Goal: Transaction & Acquisition: Book appointment/travel/reservation

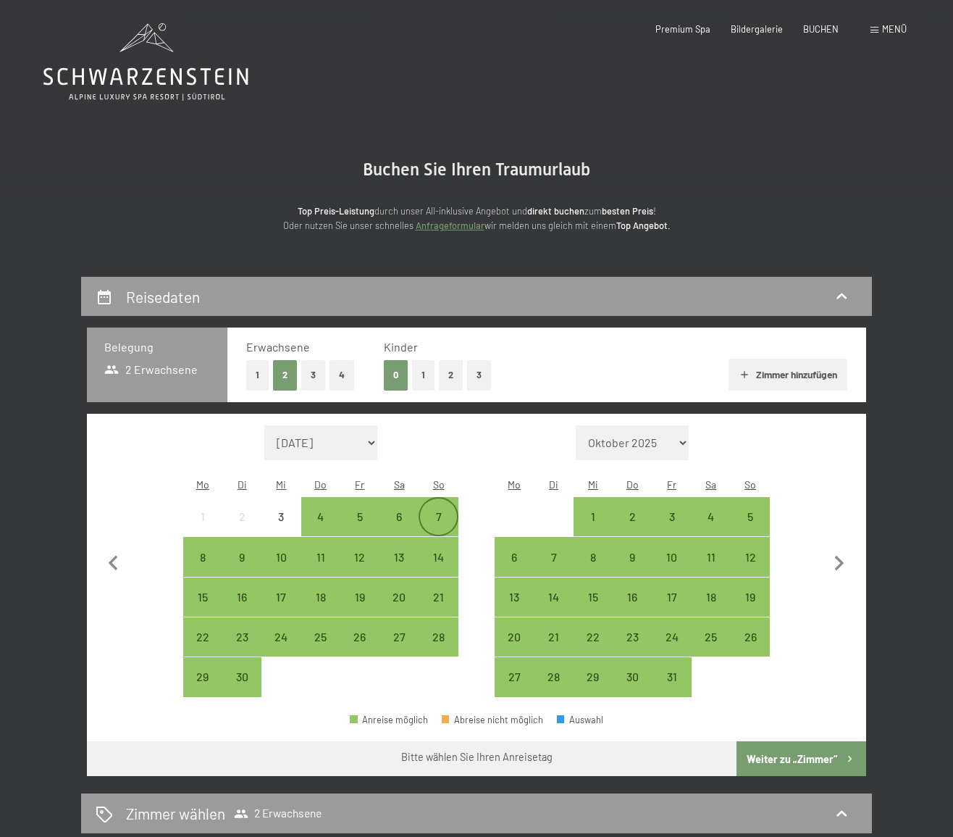
click at [438, 511] on div "7" at bounding box center [438, 529] width 36 height 36
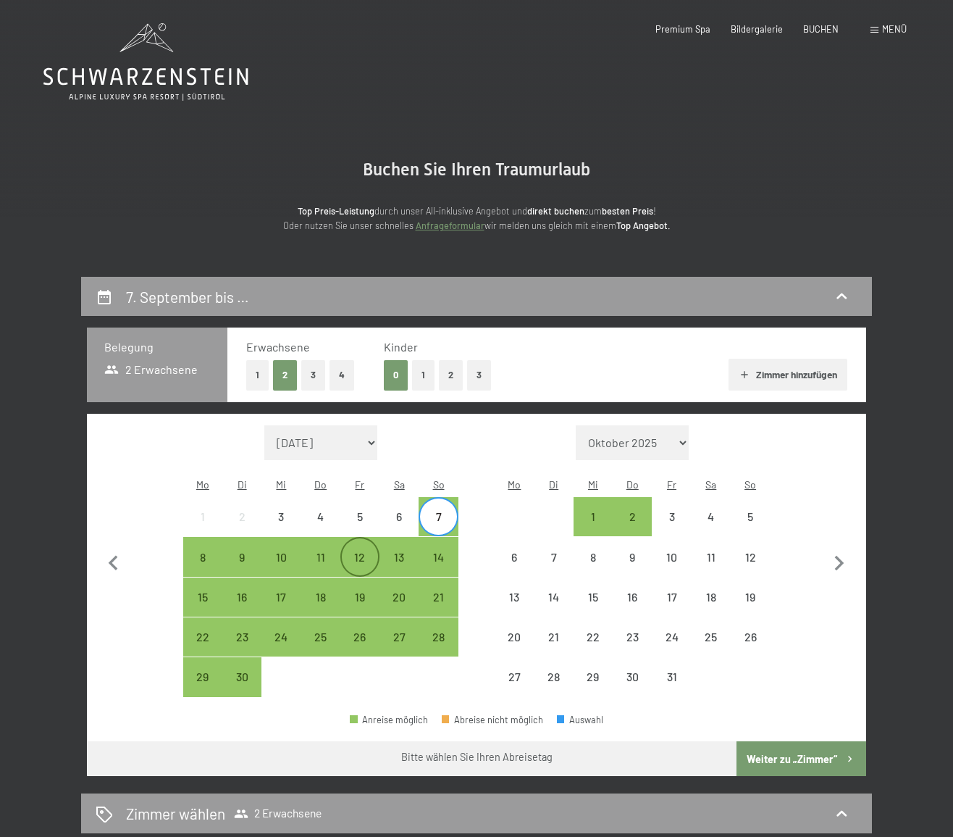
click at [355, 551] on div "12" at bounding box center [360, 569] width 36 height 36
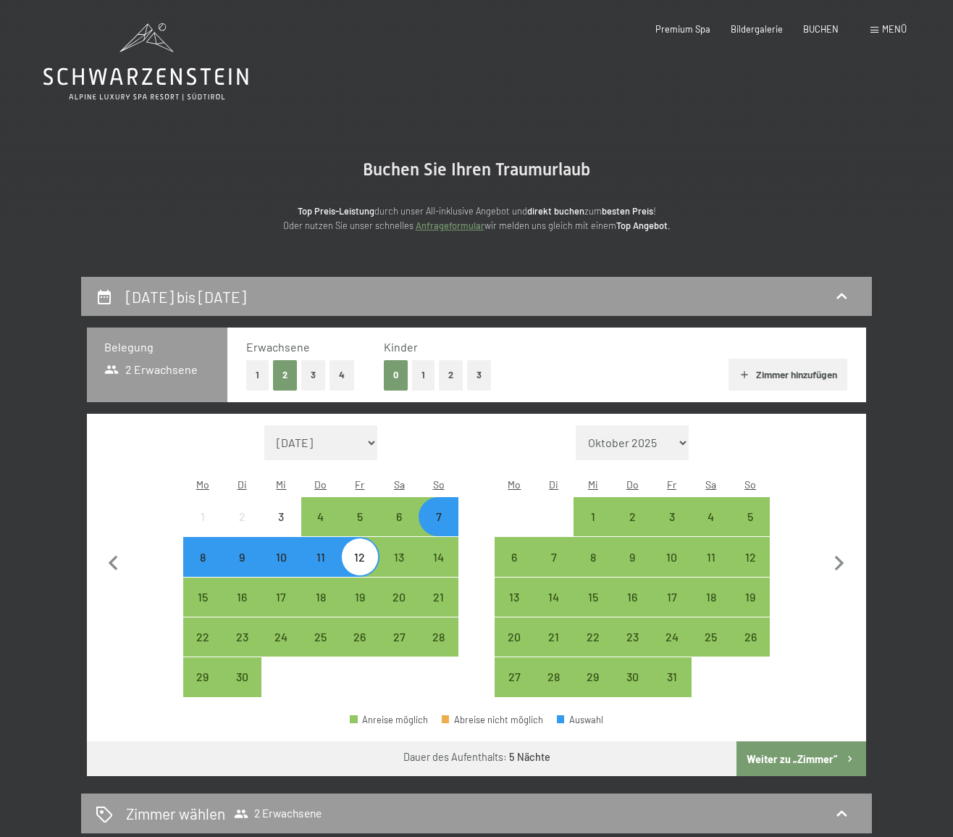
click at [801, 741] on button "Weiter zu „Zimmer“" at bounding box center [802, 758] width 130 height 35
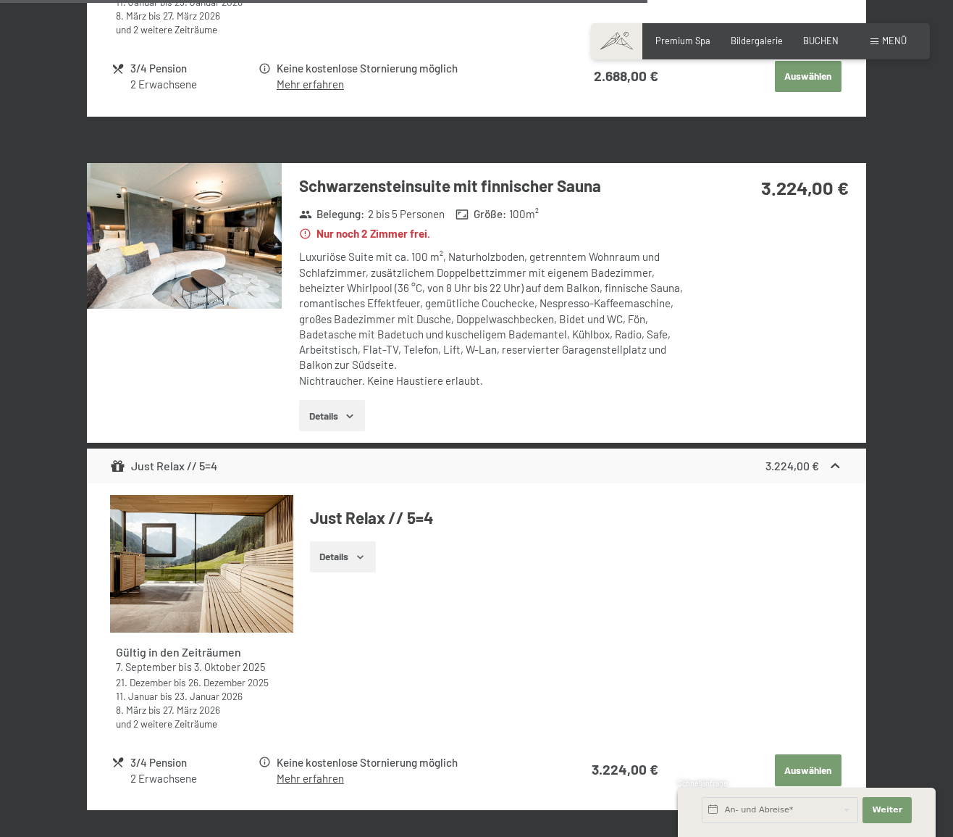
scroll to position [2287, 0]
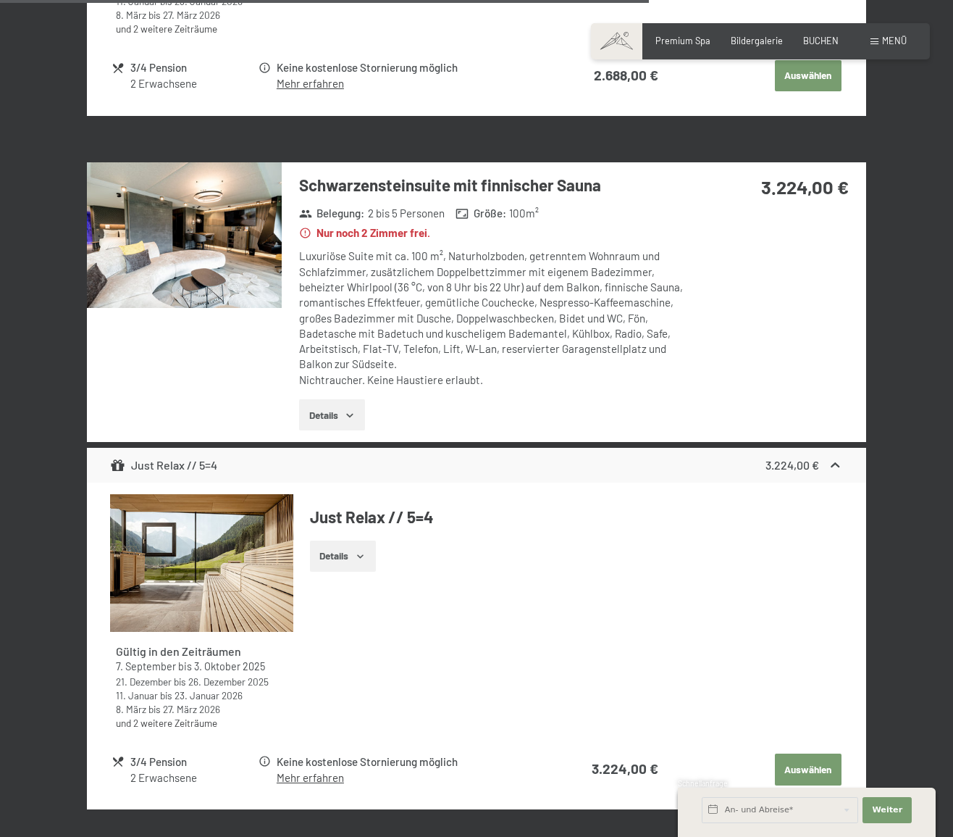
click at [338, 412] on button "Details" at bounding box center [332, 415] width 66 height 32
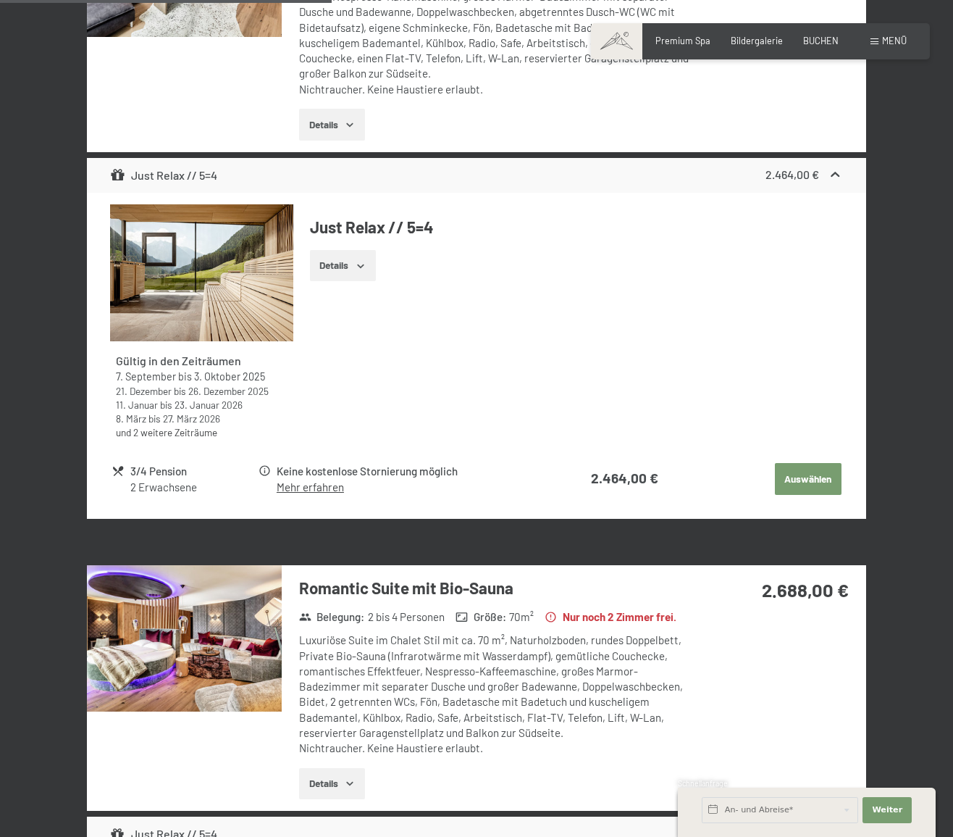
scroll to position [1219, 0]
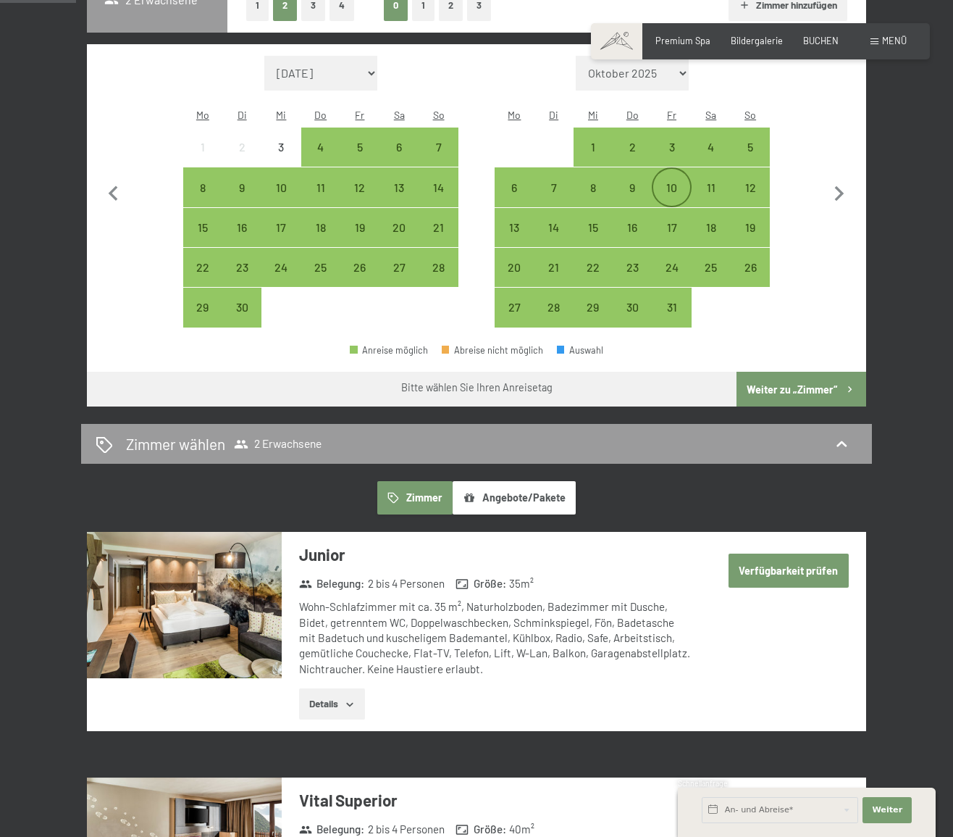
scroll to position [370, 0]
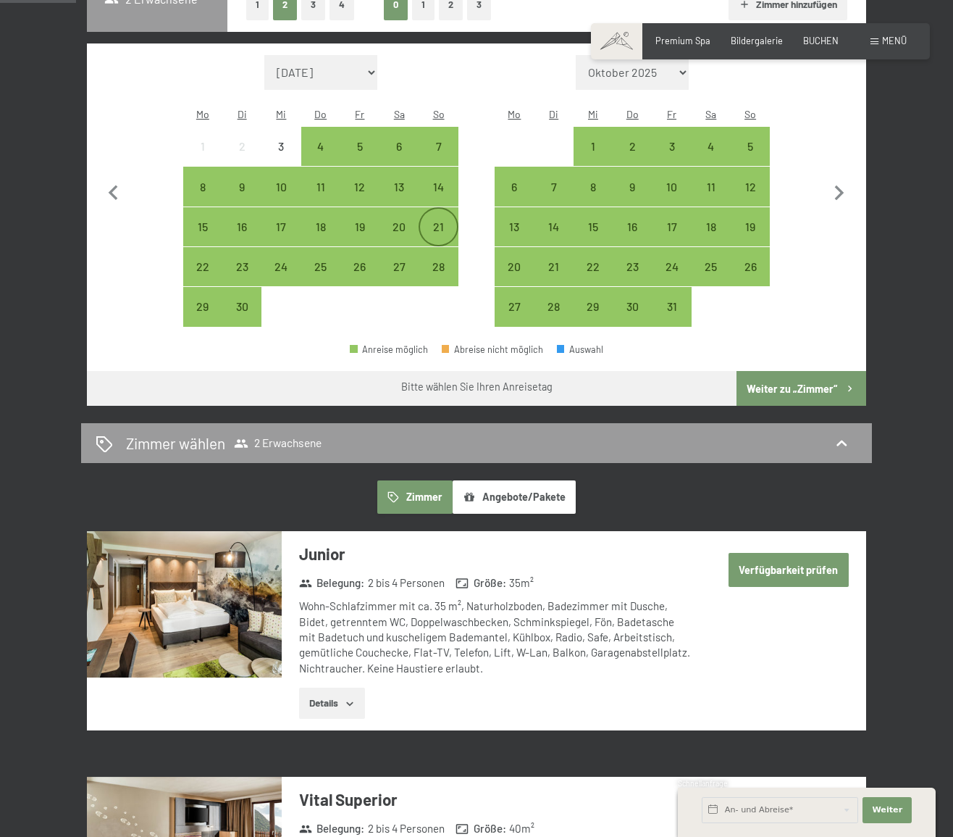
click at [438, 221] on div "21" at bounding box center [438, 239] width 36 height 36
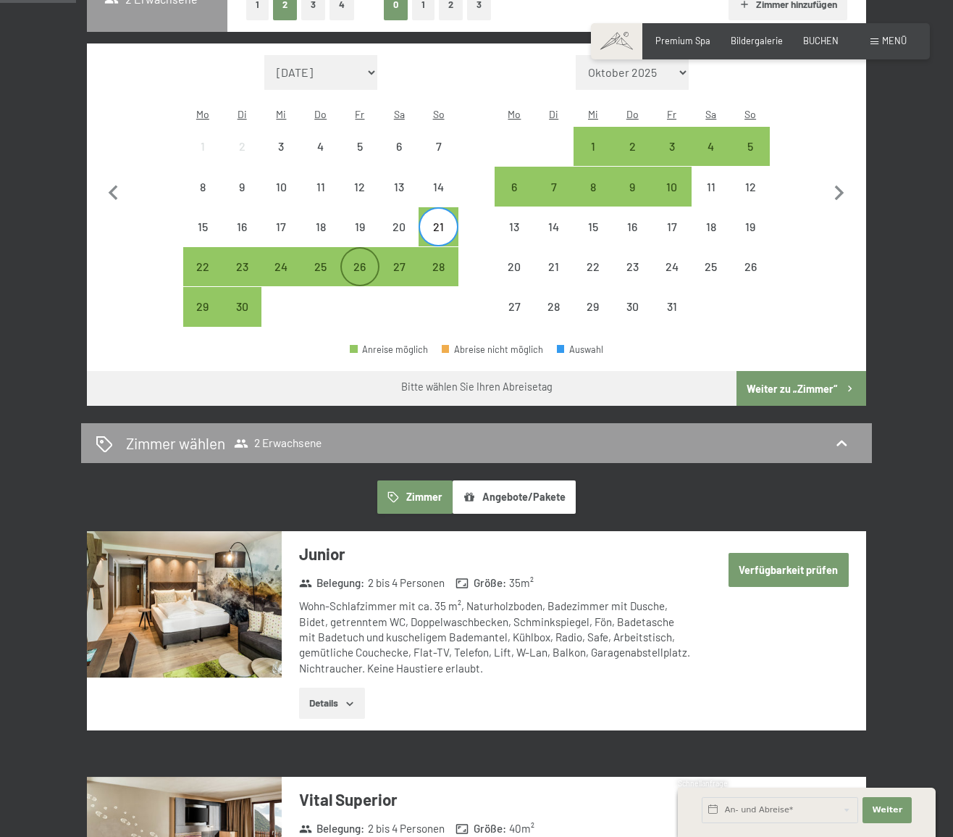
click at [359, 261] on div "26" at bounding box center [360, 279] width 36 height 36
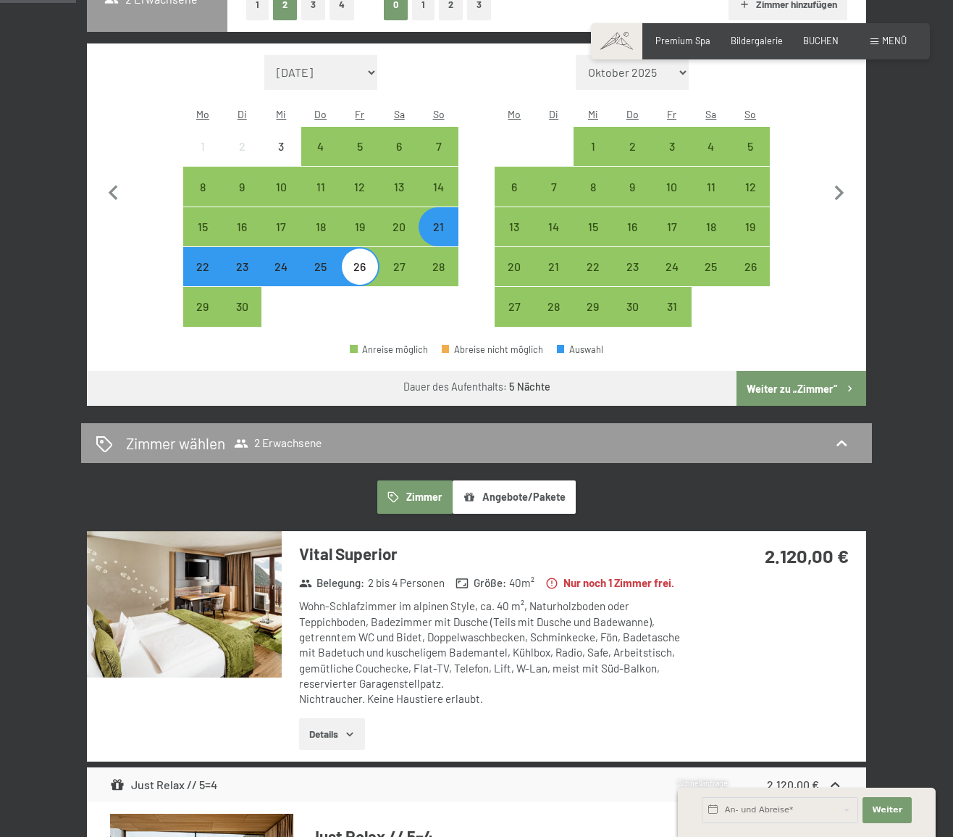
click at [787, 371] on button "Weiter zu „Zimmer“" at bounding box center [802, 388] width 130 height 35
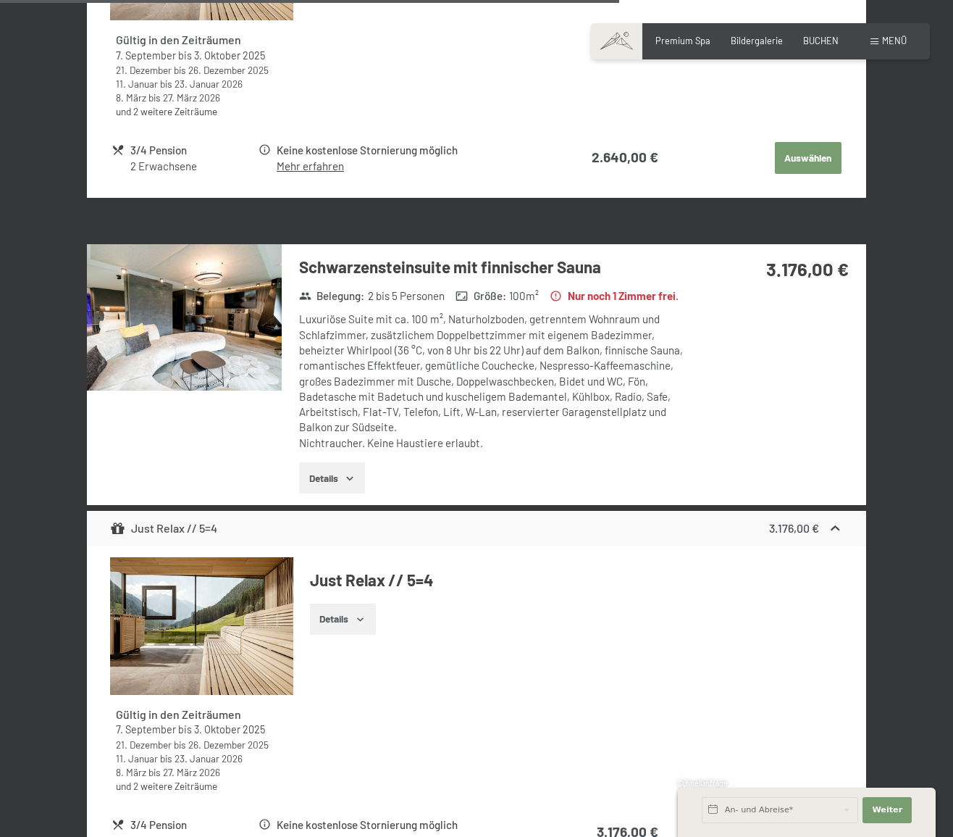
scroll to position [2174, 0]
click at [327, 494] on button "Details" at bounding box center [332, 478] width 66 height 32
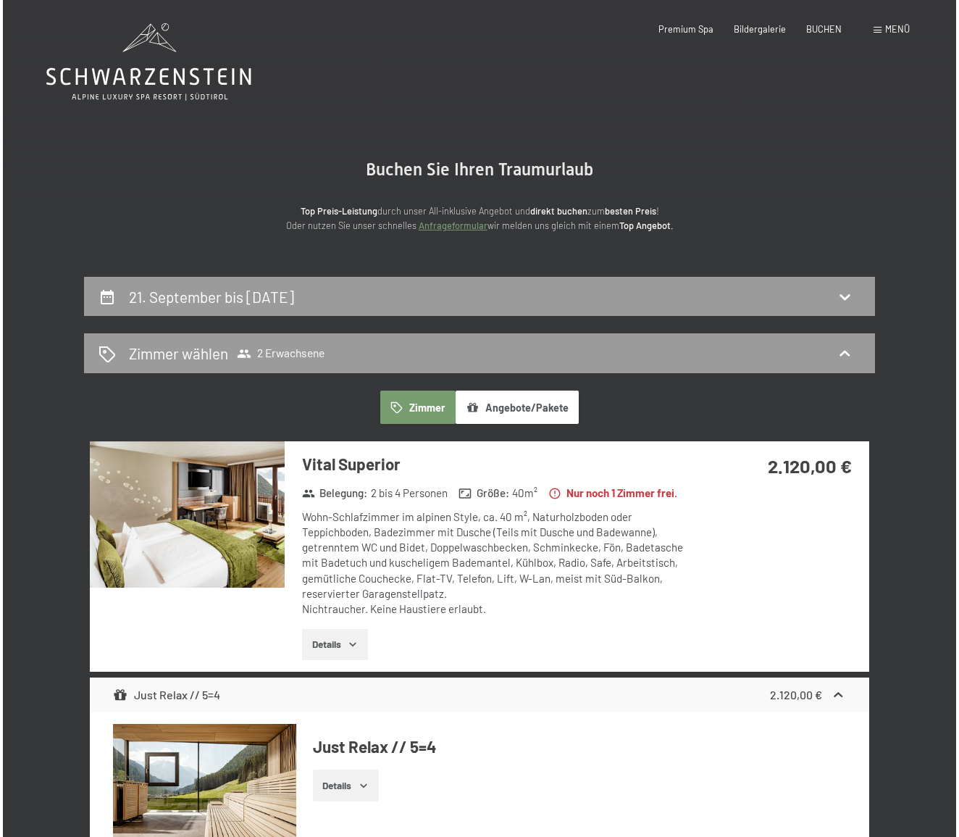
scroll to position [0, 0]
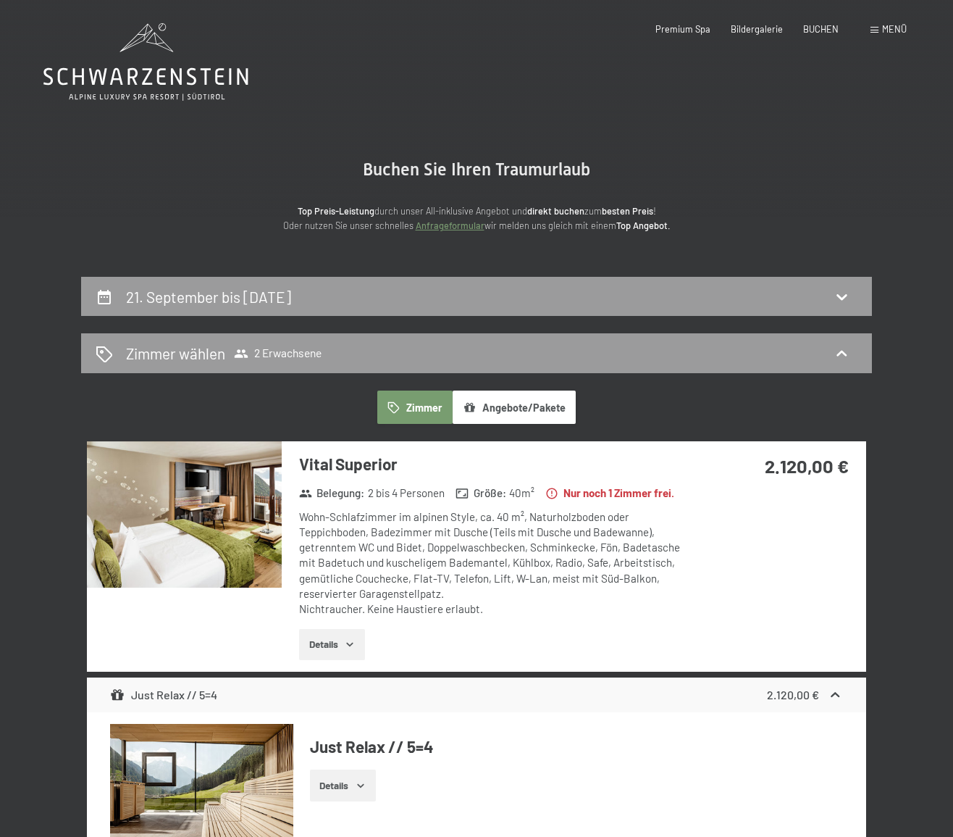
click at [878, 28] on span at bounding box center [875, 30] width 8 height 7
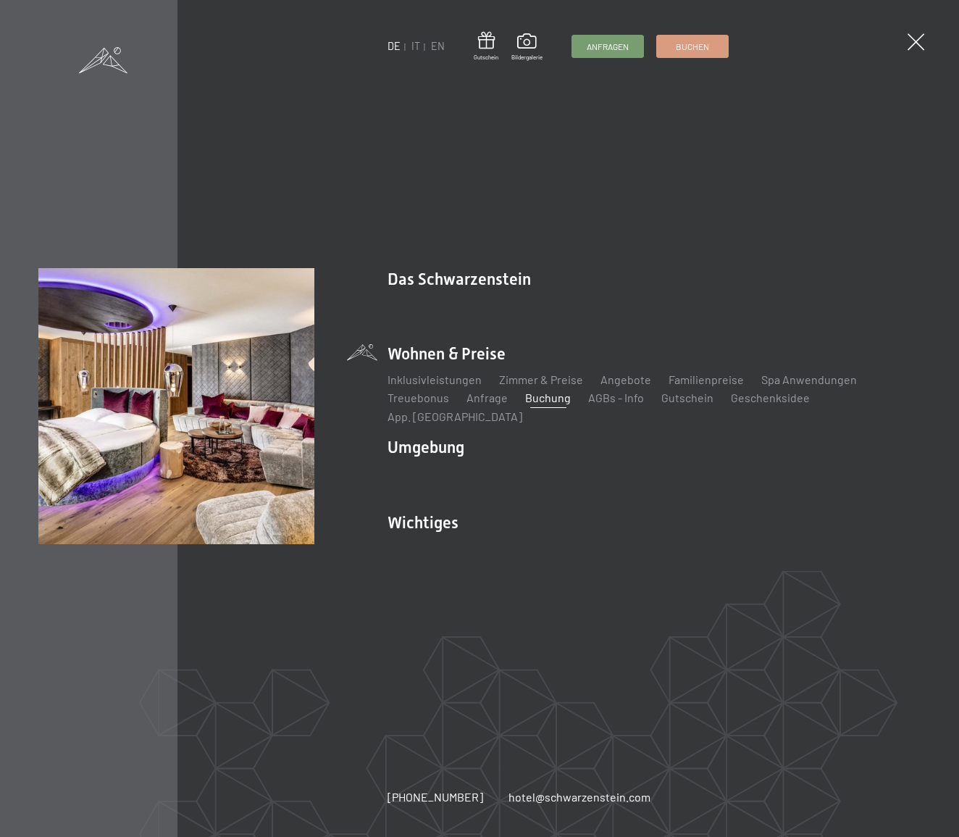
click at [439, 361] on li "Wohnen & Preise Inklusivleistungen Zimmer & Preise Liste Angebote Liste Familie…" at bounding box center [654, 384] width 533 height 82
click at [451, 365] on li "Wohnen & Preise Inklusivleistungen Zimmer & Preise Liste Angebote Liste Familie…" at bounding box center [654, 384] width 533 height 82
click at [452, 365] on li "Wohnen & Preise Inklusivleistungen Zimmer & Preise Liste Angebote Liste Familie…" at bounding box center [654, 384] width 533 height 82
click at [532, 386] on link "Zimmer & Preise" at bounding box center [541, 379] width 84 height 14
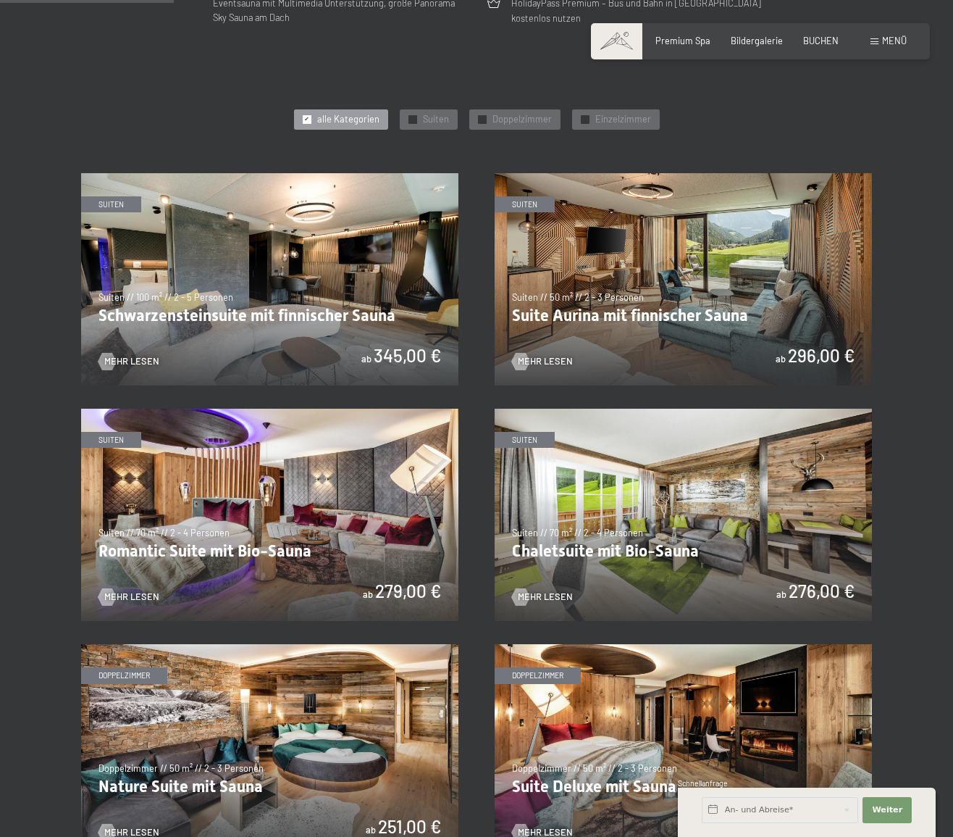
scroll to position [597, 0]
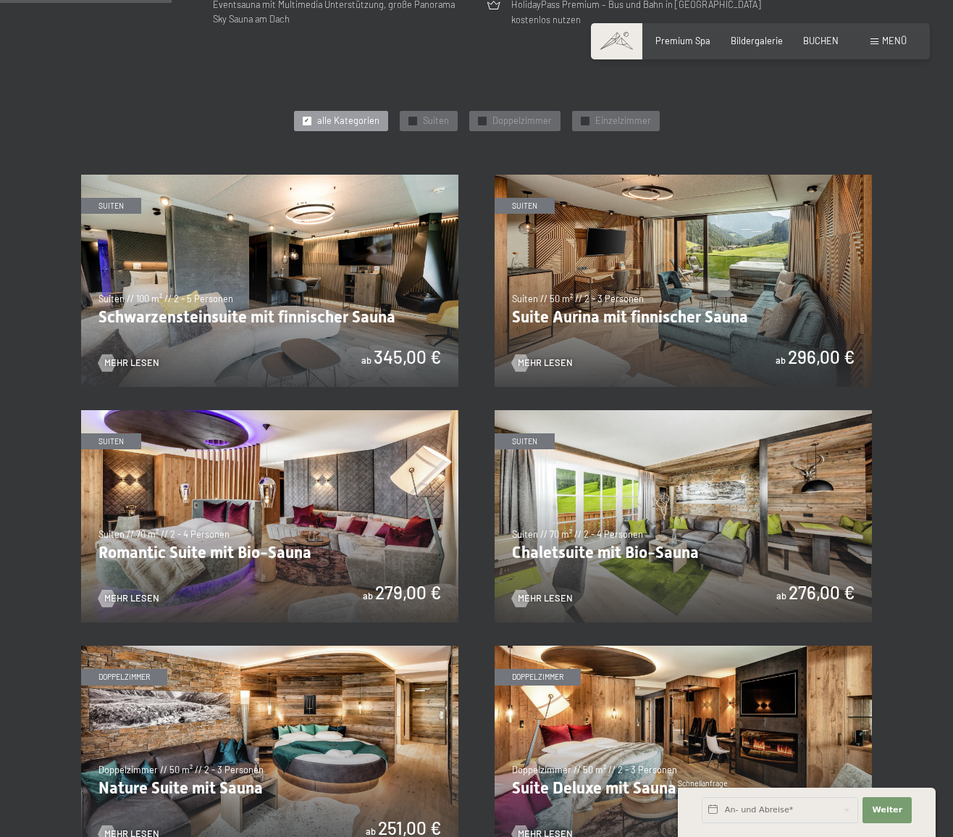
click at [346, 336] on img at bounding box center [269, 281] width 377 height 212
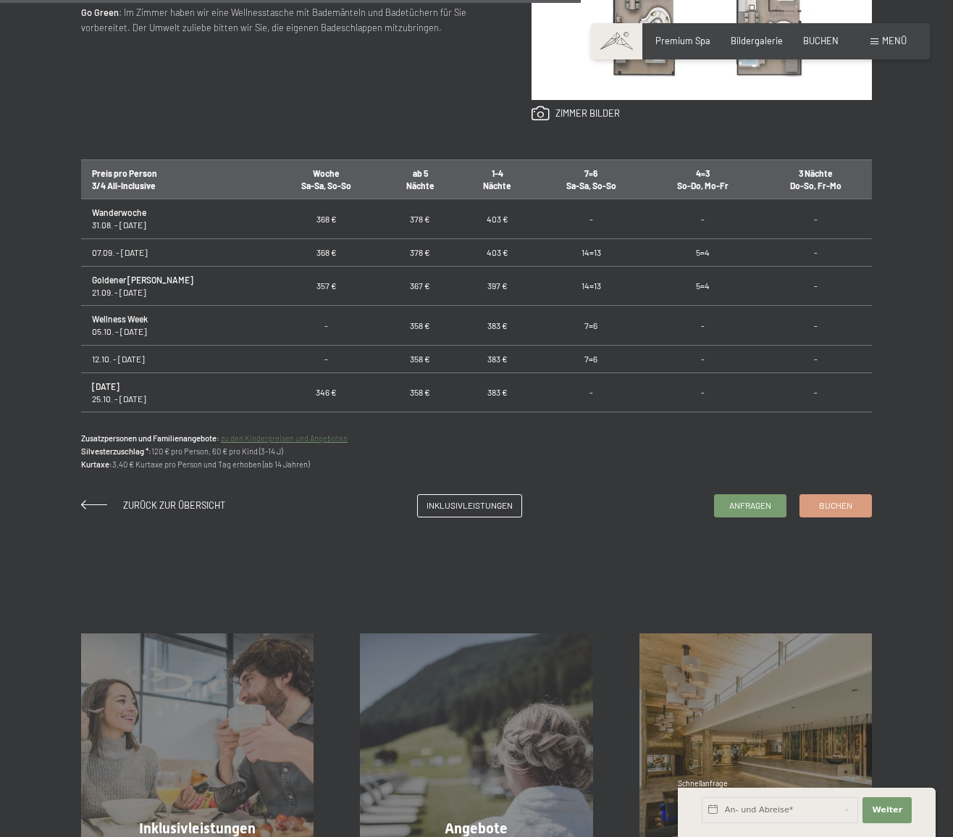
scroll to position [940, 0]
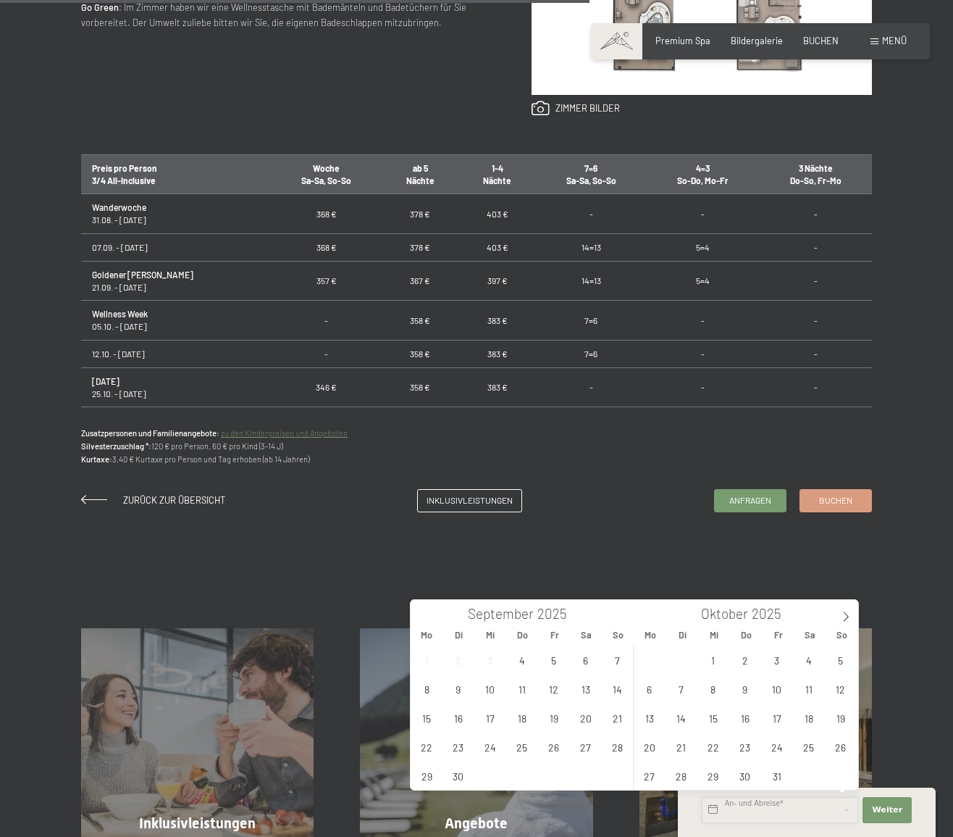
click at [752, 808] on input "text" at bounding box center [780, 810] width 156 height 26
click at [619, 717] on span "21" at bounding box center [617, 717] width 28 height 28
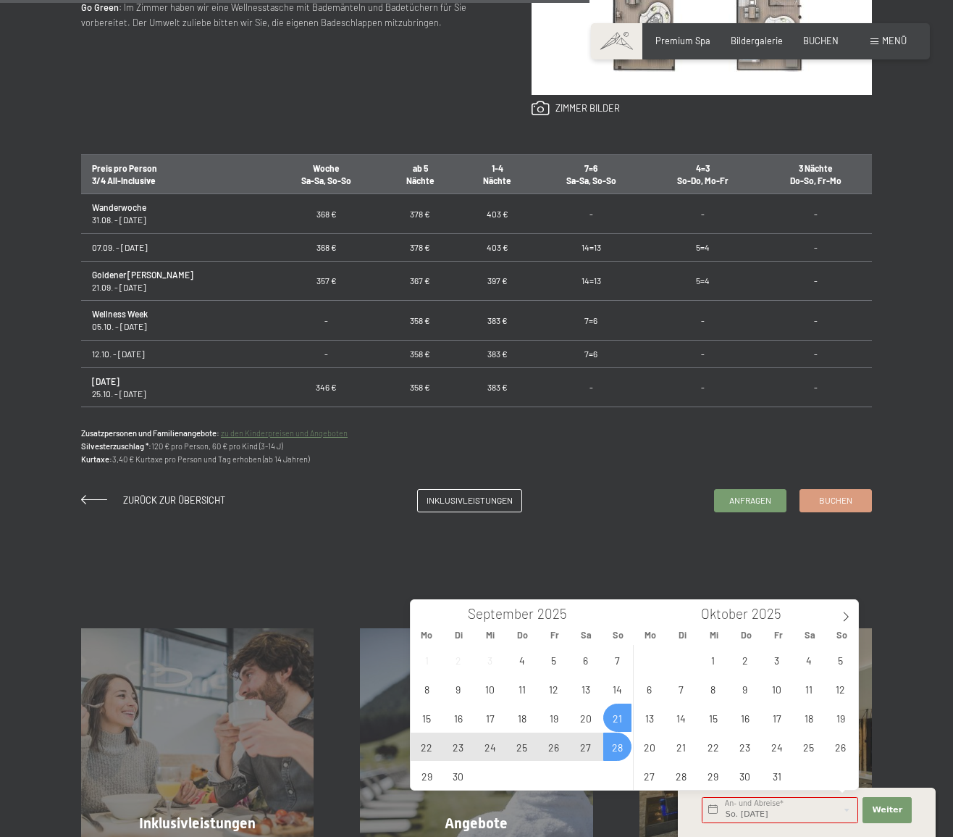
click at [616, 741] on span "28" at bounding box center [617, 746] width 28 height 28
type input "So. 21.09.2025 - So. 28.09.2025"
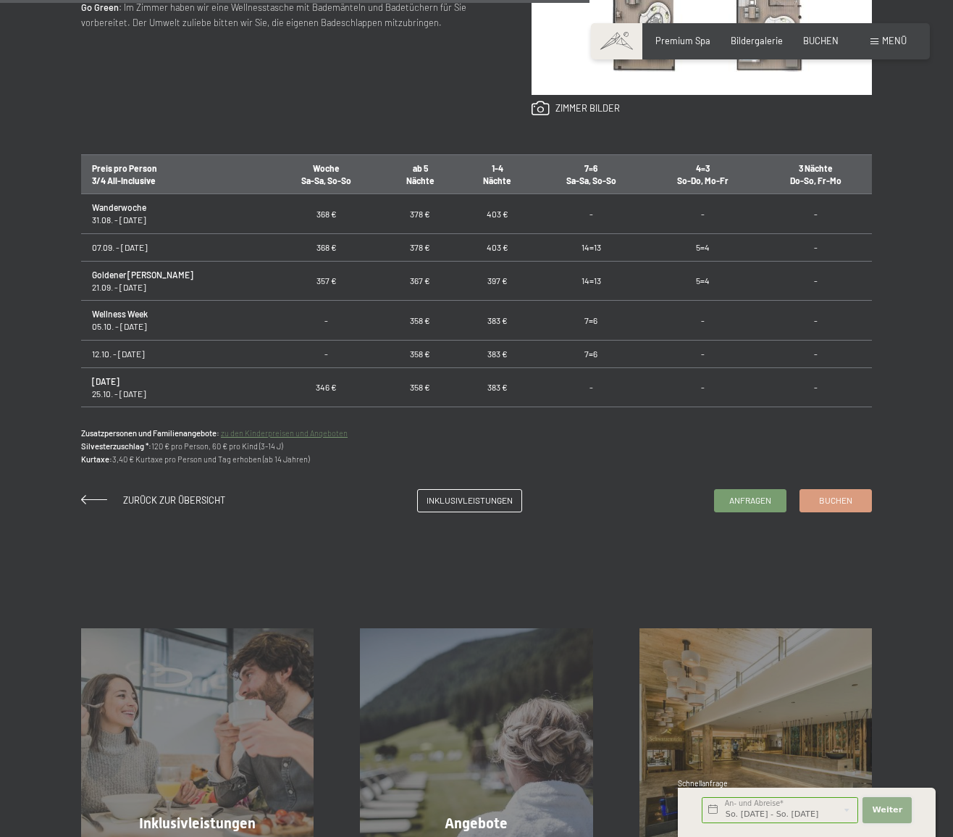
click at [888, 811] on span "Weiter" at bounding box center [887, 810] width 30 height 12
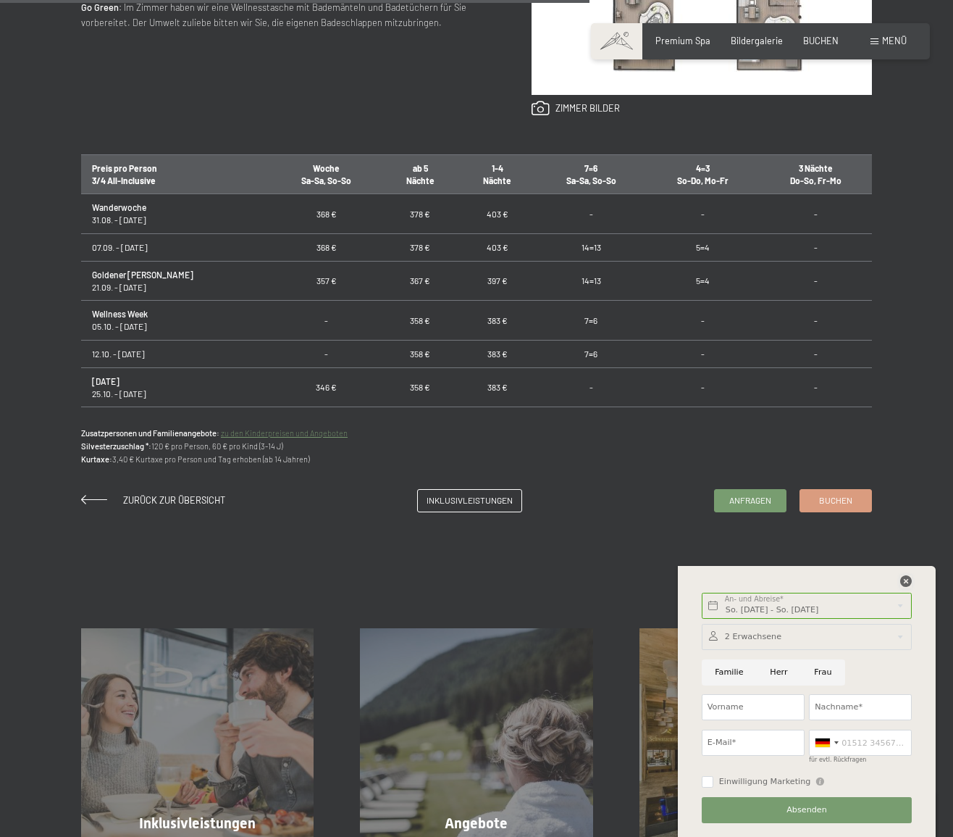
click at [900, 579] on icon at bounding box center [906, 581] width 12 height 12
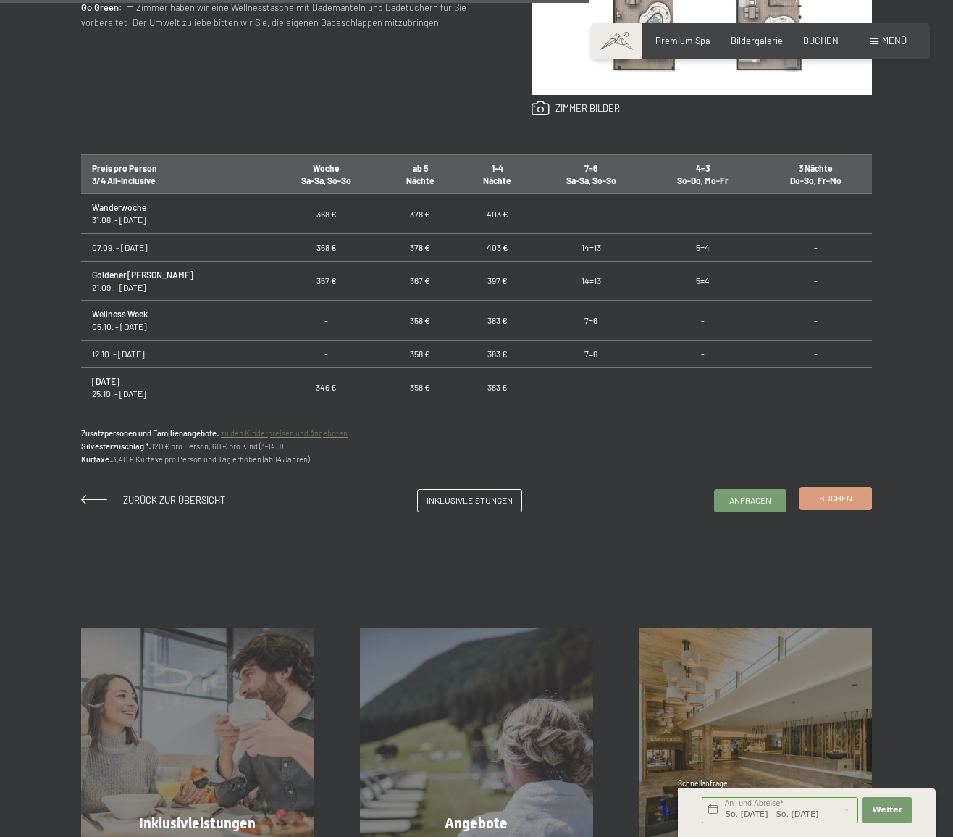
click at [832, 501] on link "Buchen" at bounding box center [836, 499] width 71 height 22
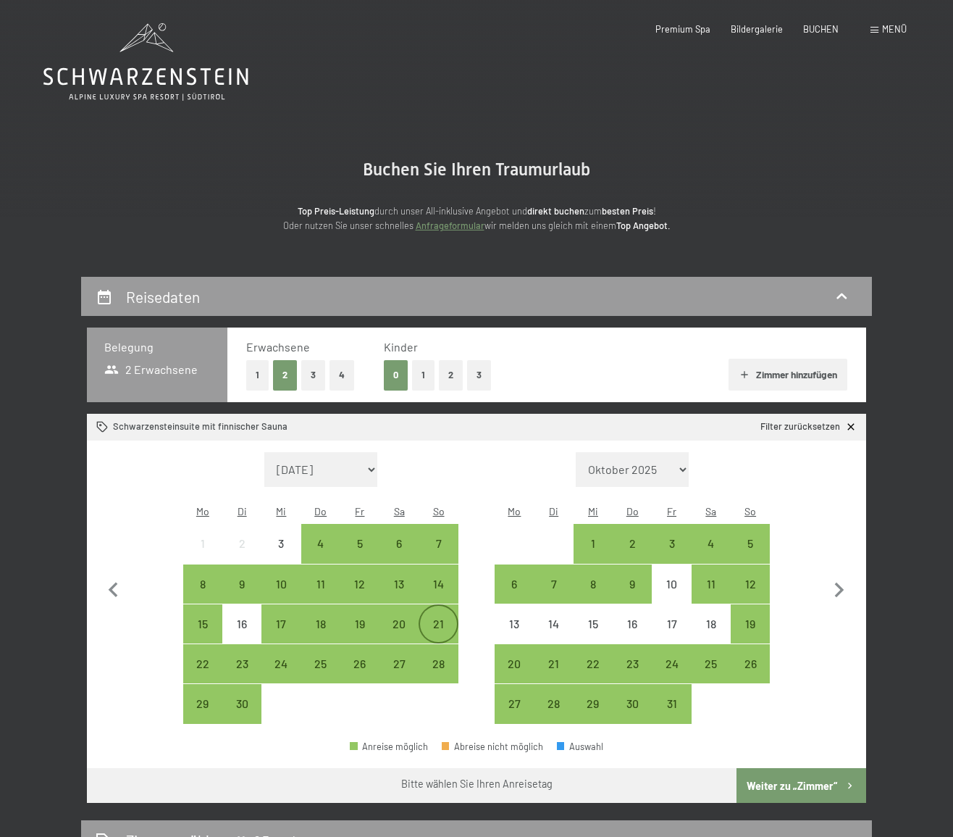
click at [432, 618] on div "21" at bounding box center [438, 636] width 36 height 36
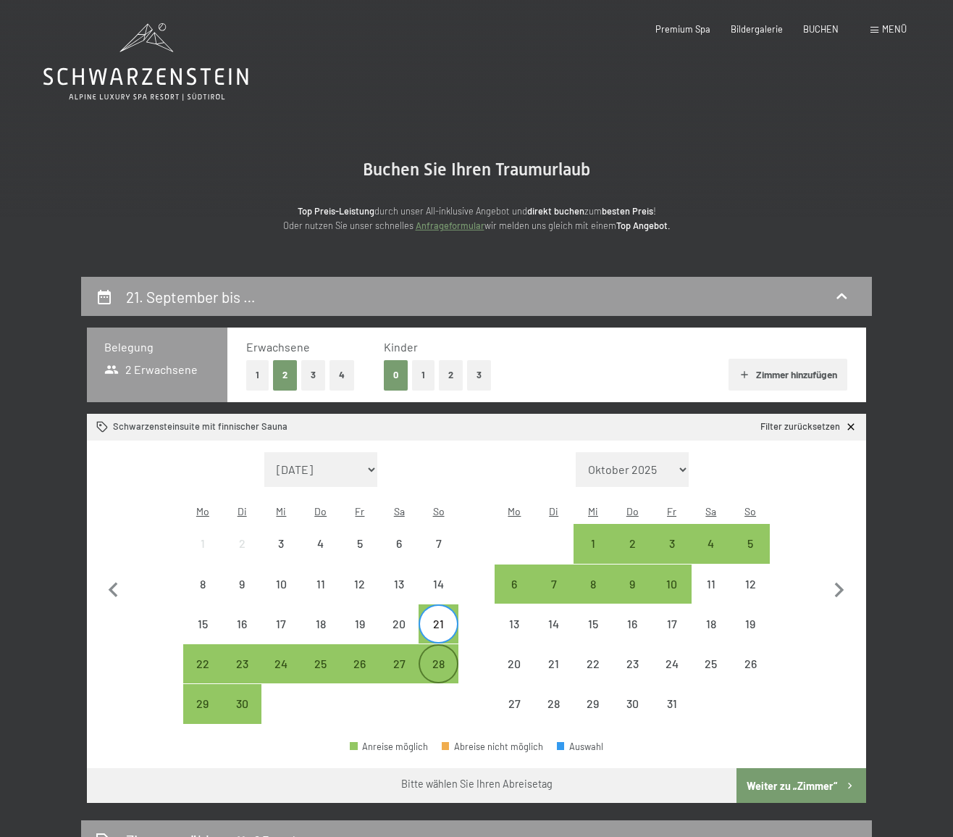
click at [433, 658] on div "28" at bounding box center [438, 676] width 36 height 36
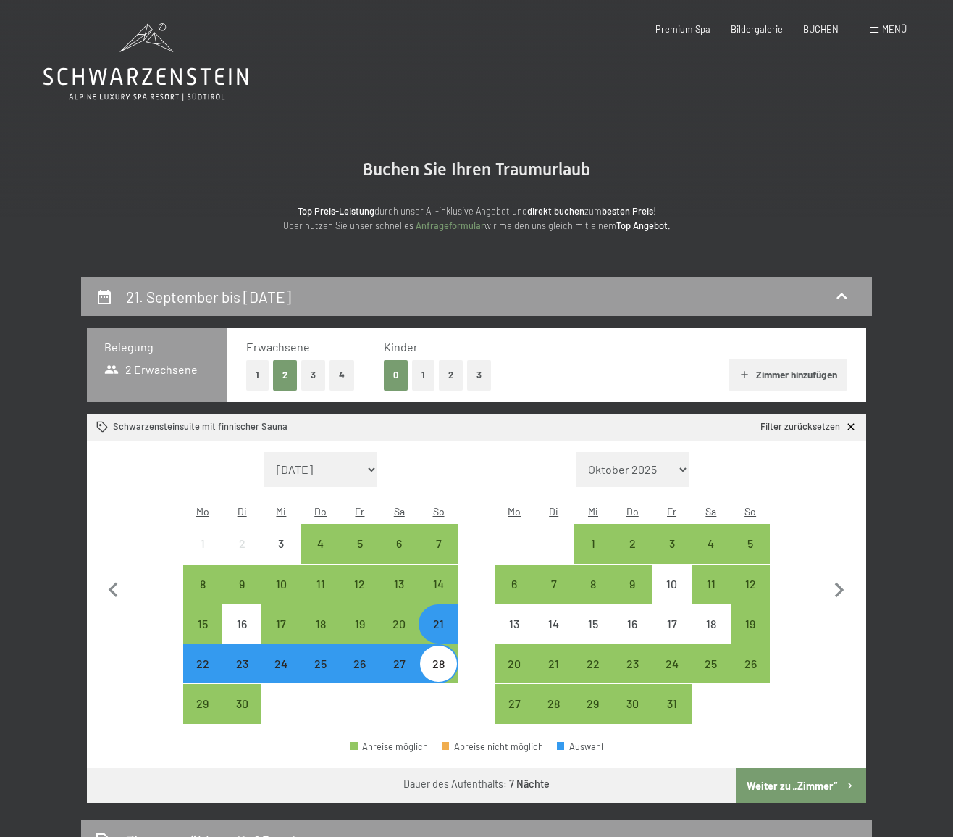
click at [798, 768] on button "Weiter zu „Zimmer“" at bounding box center [802, 785] width 130 height 35
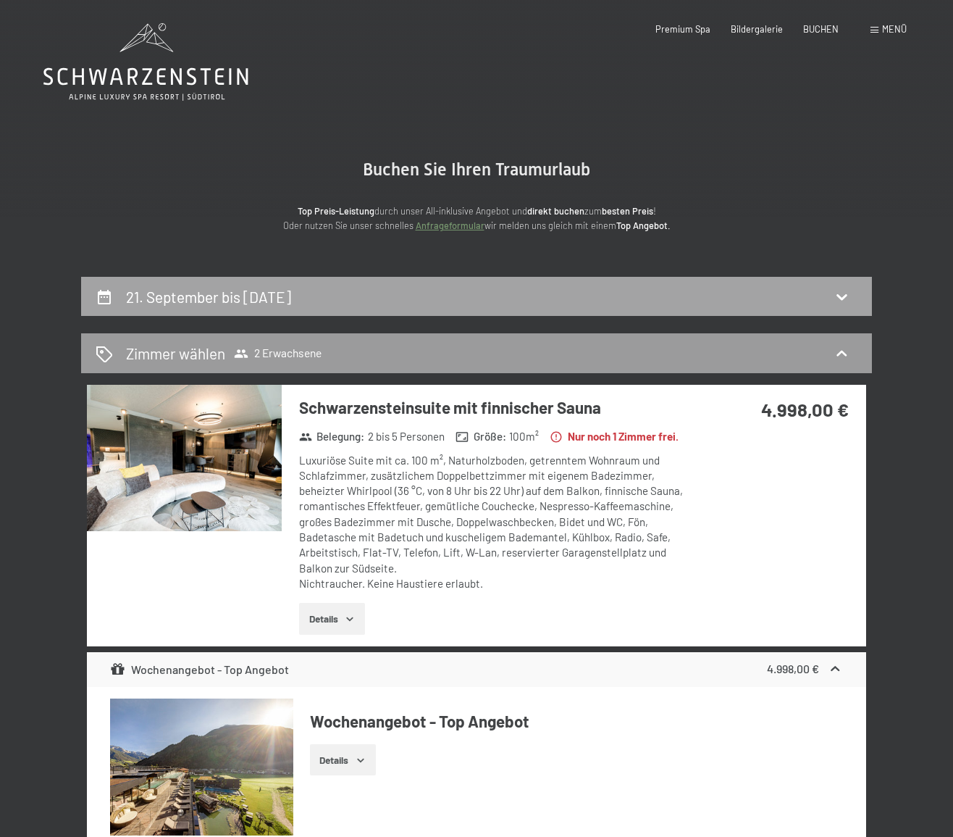
click at [99, 293] on icon at bounding box center [104, 297] width 13 height 14
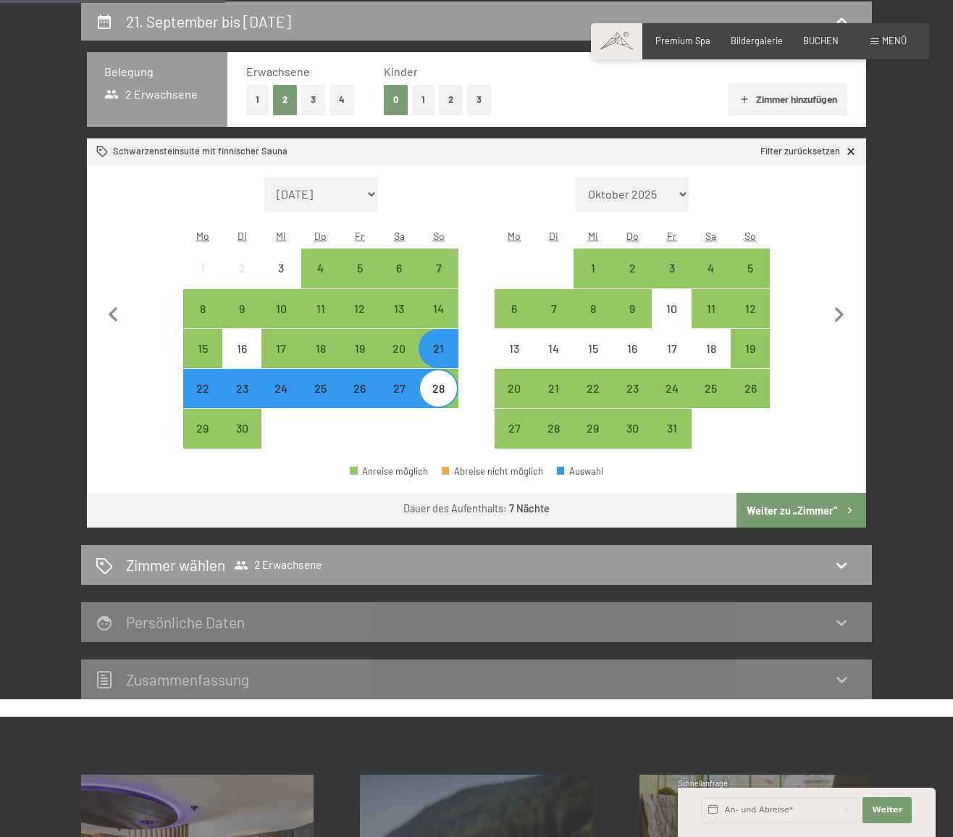
click at [448, 343] on div "21" at bounding box center [438, 361] width 36 height 36
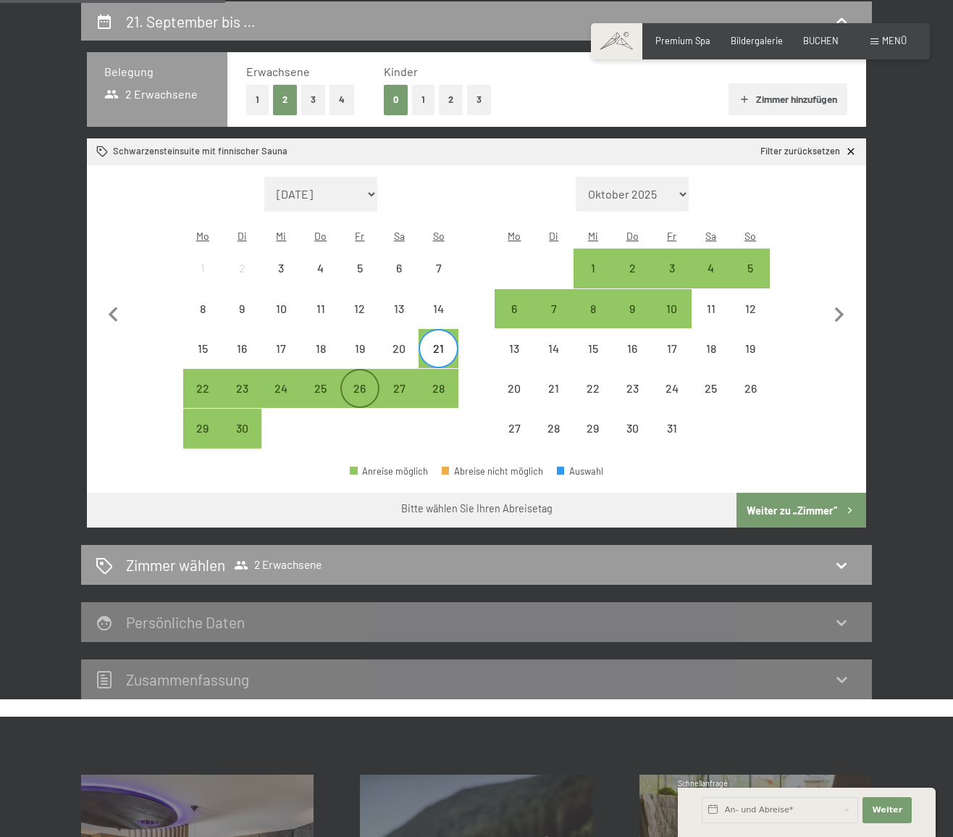
click at [365, 383] on div "26" at bounding box center [360, 401] width 36 height 36
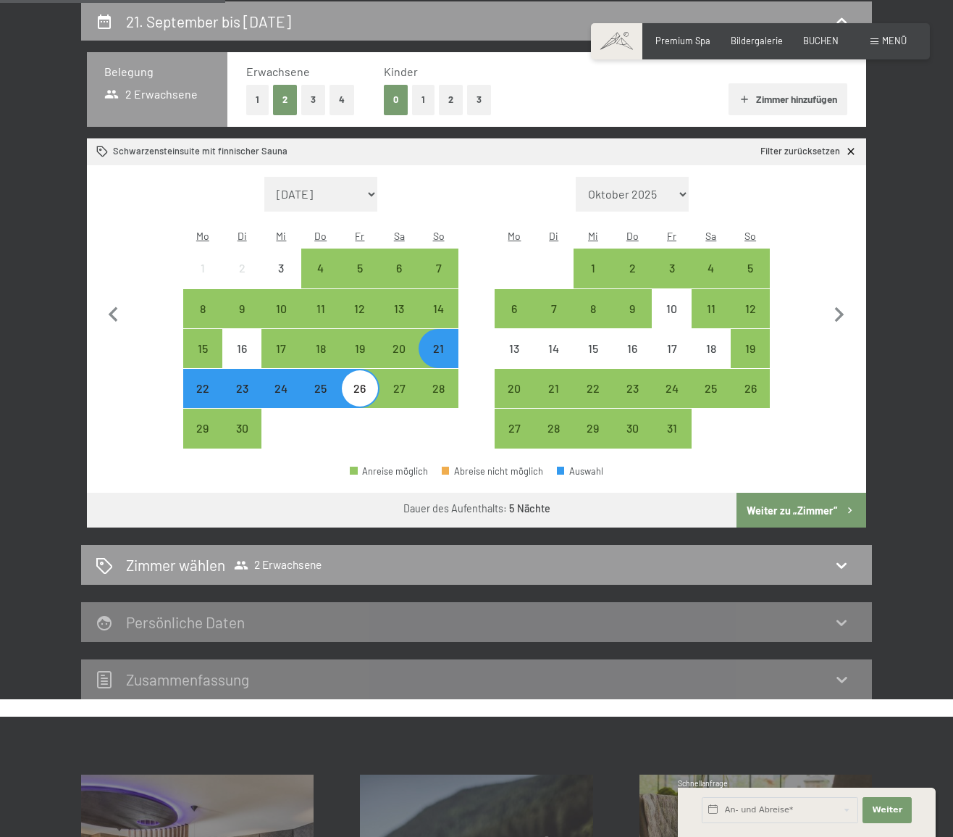
click at [794, 493] on button "Weiter zu „Zimmer“" at bounding box center [802, 510] width 130 height 35
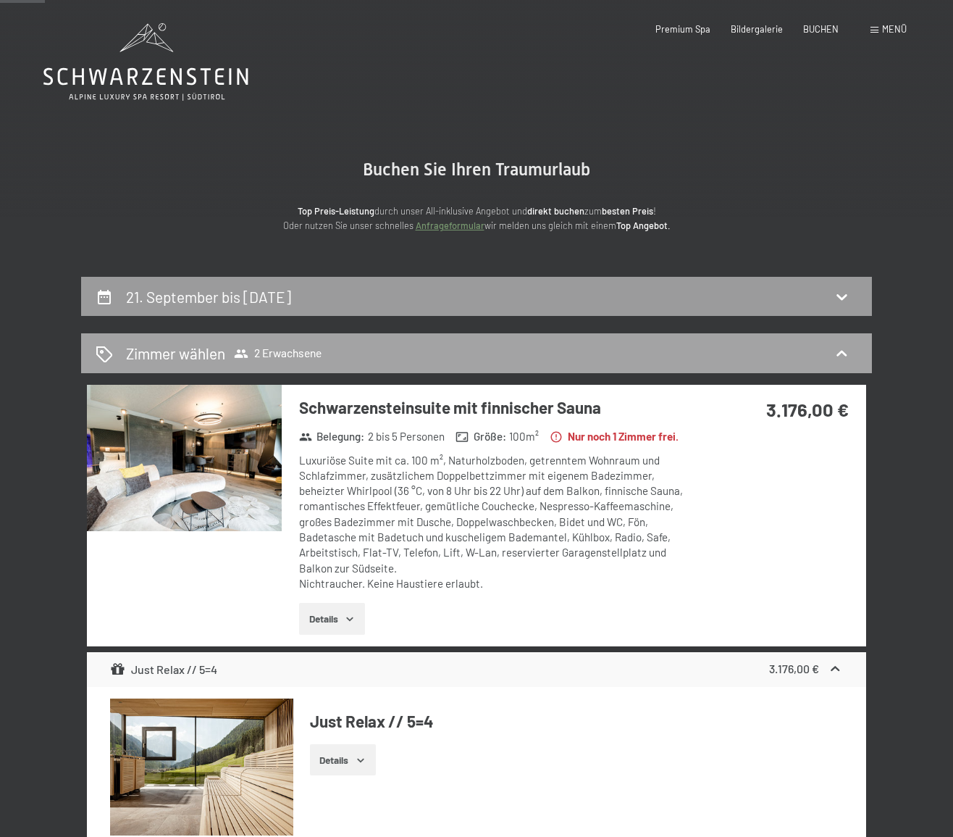
scroll to position [0, 0]
click at [106, 296] on icon at bounding box center [104, 296] width 17 height 17
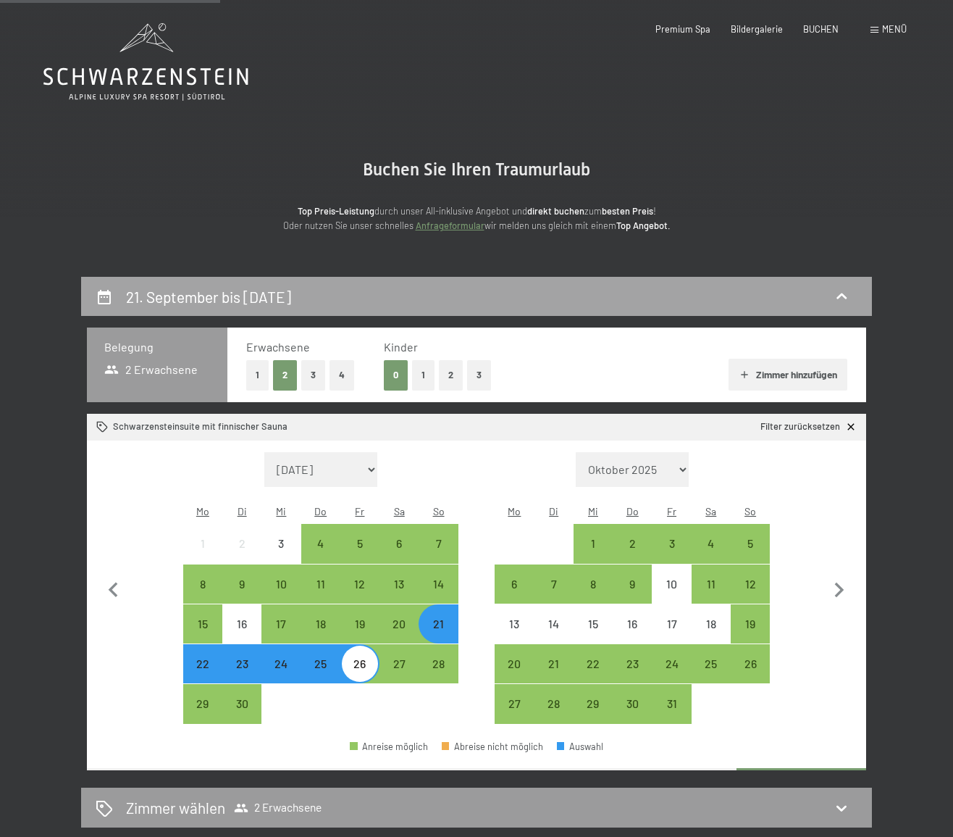
scroll to position [275, 0]
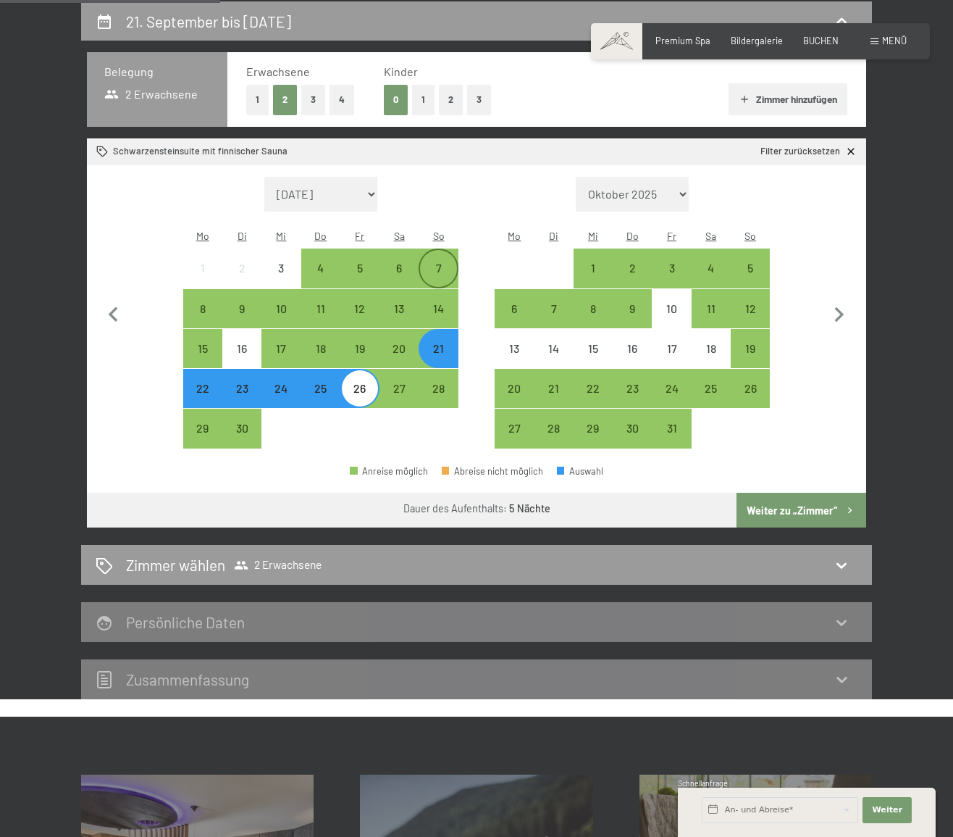
click at [437, 262] on div "7" at bounding box center [438, 280] width 36 height 36
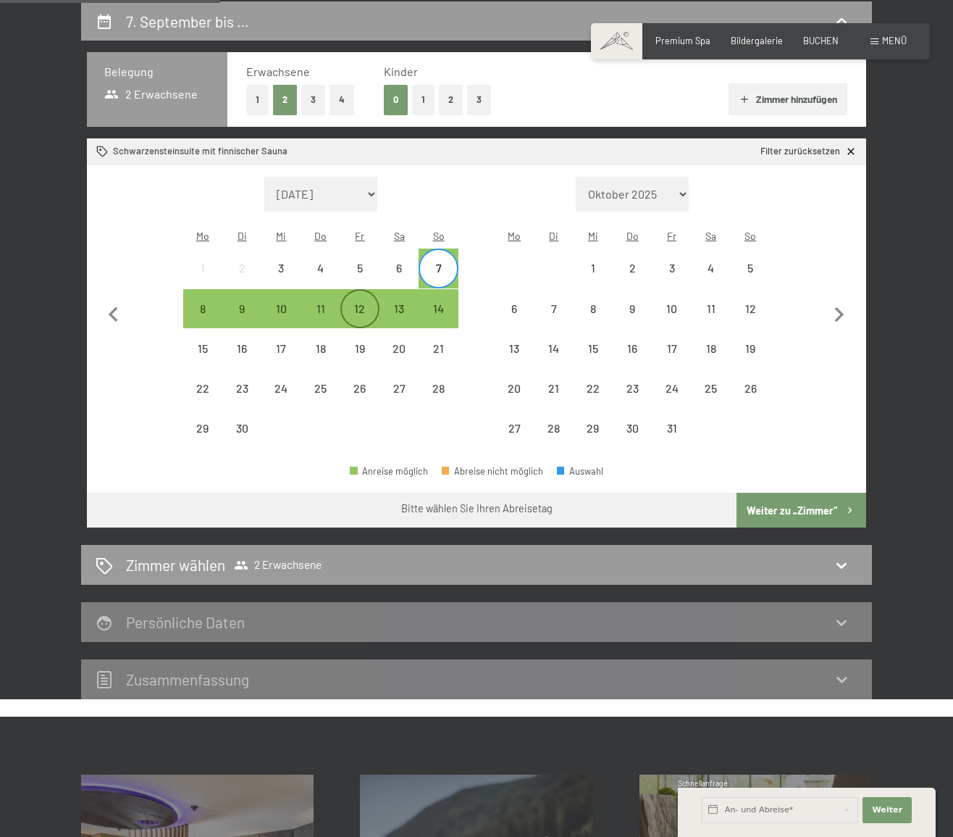
click at [359, 303] on div "12" at bounding box center [360, 321] width 36 height 36
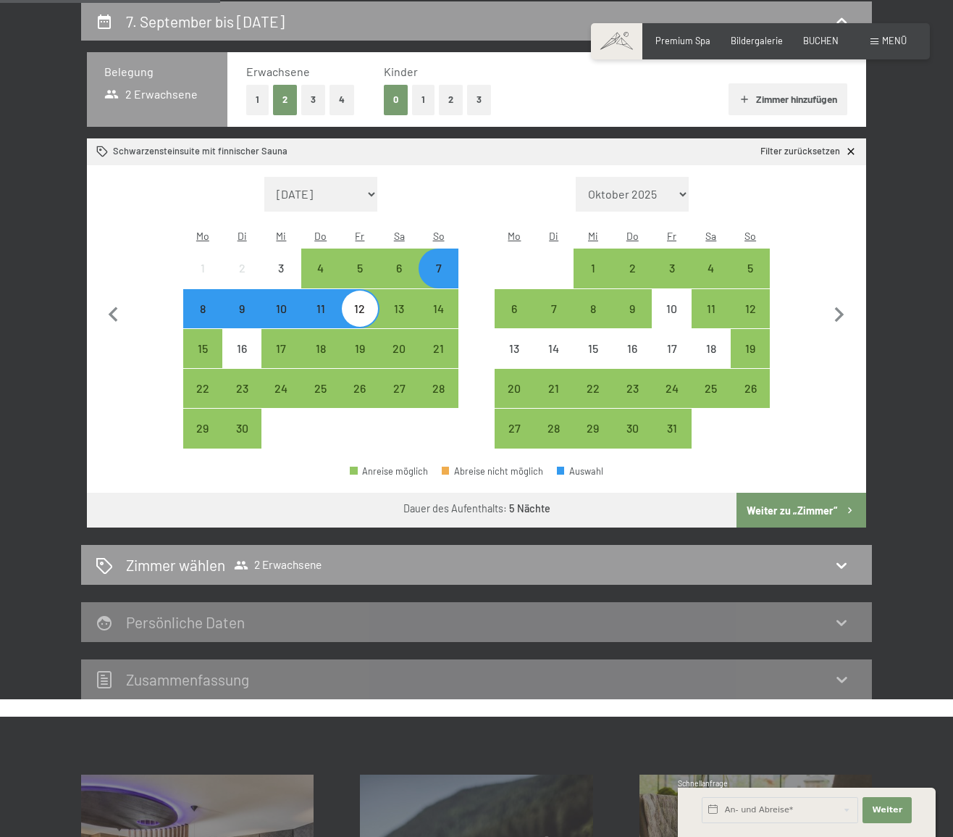
click at [774, 493] on button "Weiter zu „Zimmer“" at bounding box center [802, 510] width 130 height 35
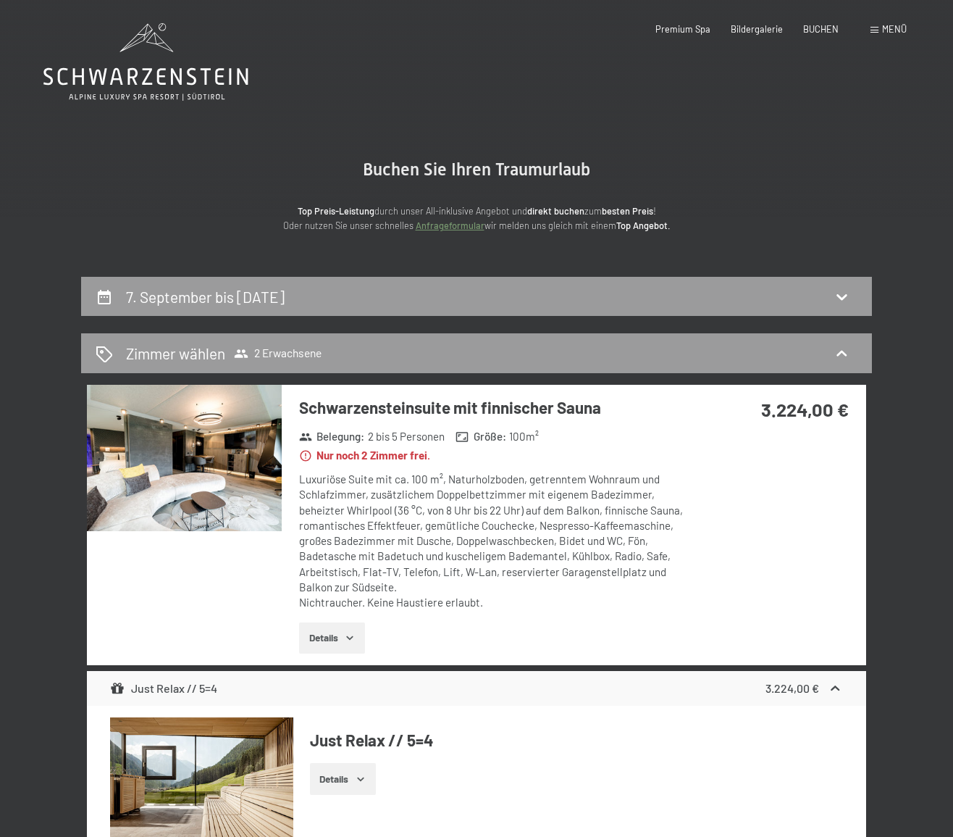
scroll to position [0, 0]
